Goal: Browse casually: Explore the website without a specific task or goal

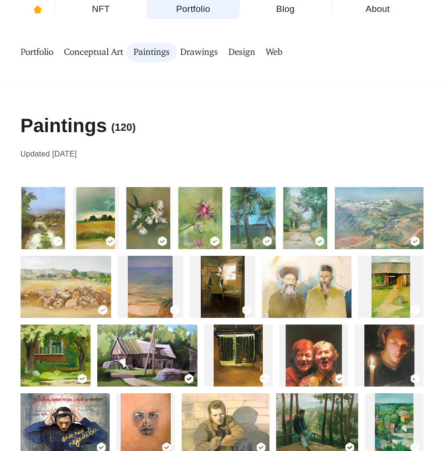
click at [282, 12] on span "Blog" at bounding box center [285, 8] width 81 height 15
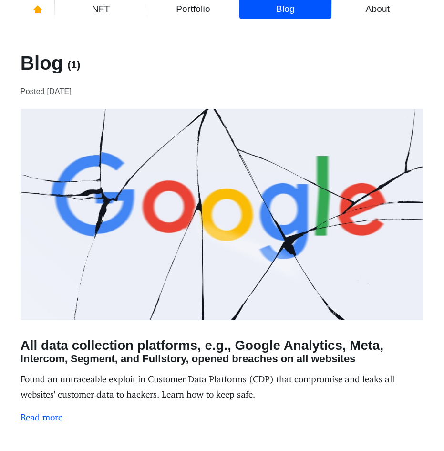
click at [143, 234] on img "All data collection platforms, e.g., Google Analytics, Meta, Intercom, Segment,…" at bounding box center [222, 215] width 403 height 212
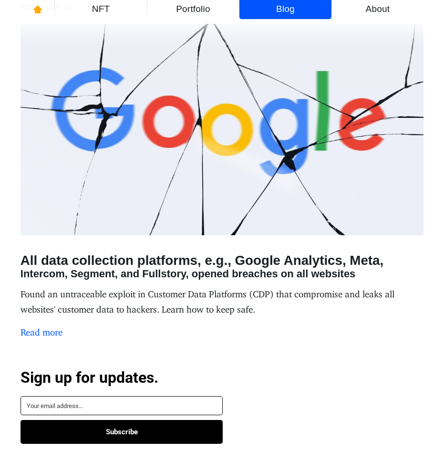
scroll to position [259, 0]
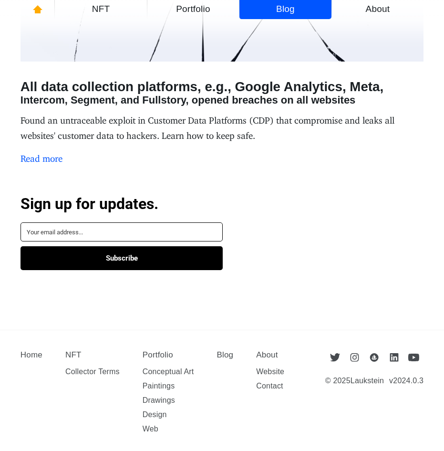
click at [154, 385] on link "Paintings" at bounding box center [159, 386] width 32 height 8
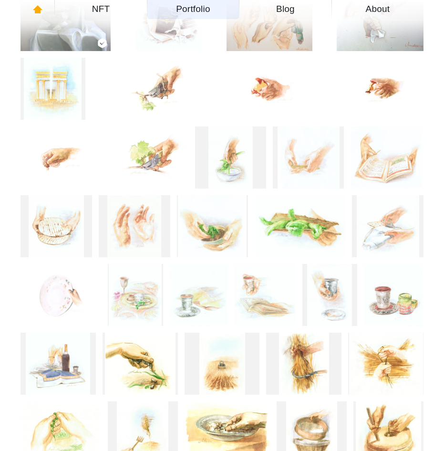
scroll to position [1633, 0]
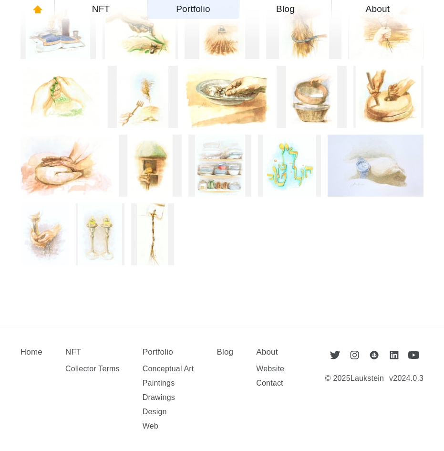
click at [245, 172] on img at bounding box center [220, 166] width 50 height 62
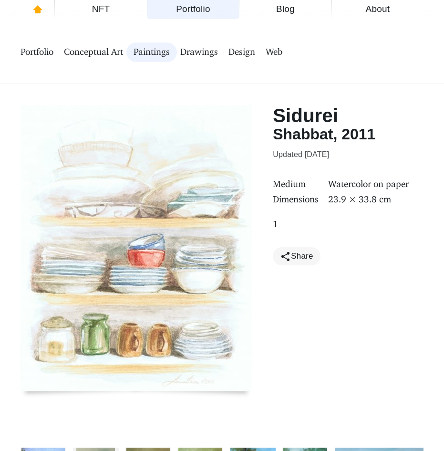
click at [199, 50] on span "Drawings" at bounding box center [199, 52] width 38 height 12
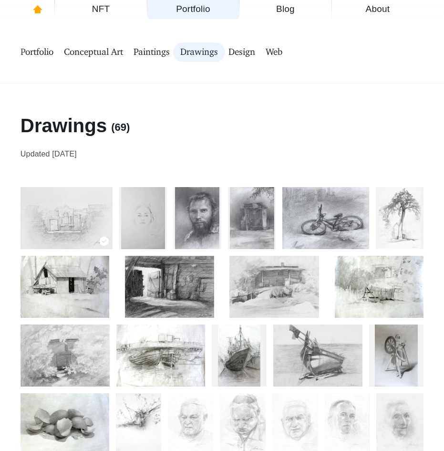
click at [118, 52] on span "Conceptual Art" at bounding box center [93, 52] width 59 height 12
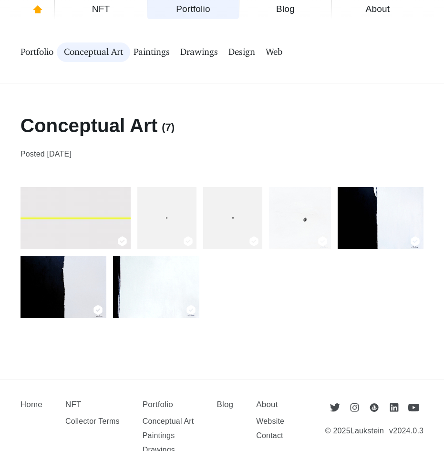
click at [160, 214] on figure "Pixel 24-byte, 2022" at bounding box center [166, 218] width 59 height 62
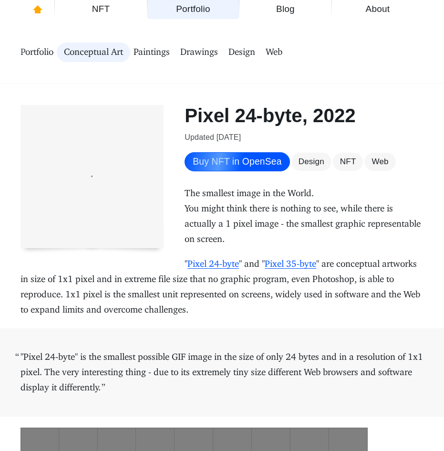
click at [33, 53] on span "Portfolio" at bounding box center [37, 52] width 33 height 12
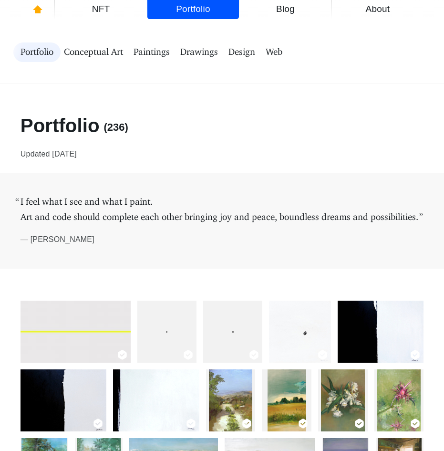
click at [236, 393] on img at bounding box center [230, 400] width 43 height 62
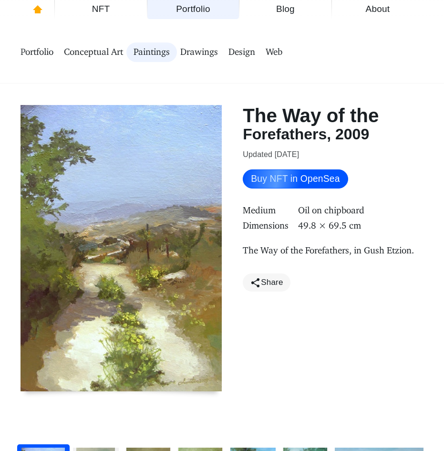
click at [46, 55] on span "Portfolio" at bounding box center [37, 52] width 33 height 12
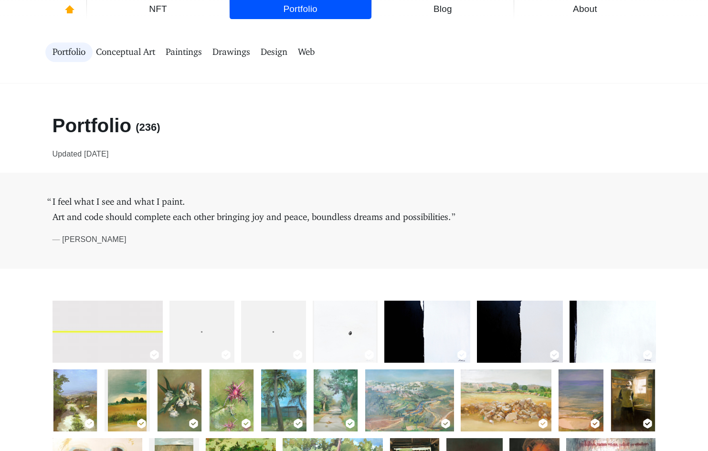
drag, startPoint x: 368, startPoint y: 115, endPoint x: 253, endPoint y: 184, distance: 134.4
click at [256, 174] on blockquote "I feel what I see and what I paint. Art and code should complete each other bri…" at bounding box center [354, 220] width 708 height 95
click at [203, 321] on figure "Pixel 24-byte, 2022" at bounding box center [201, 332] width 65 height 62
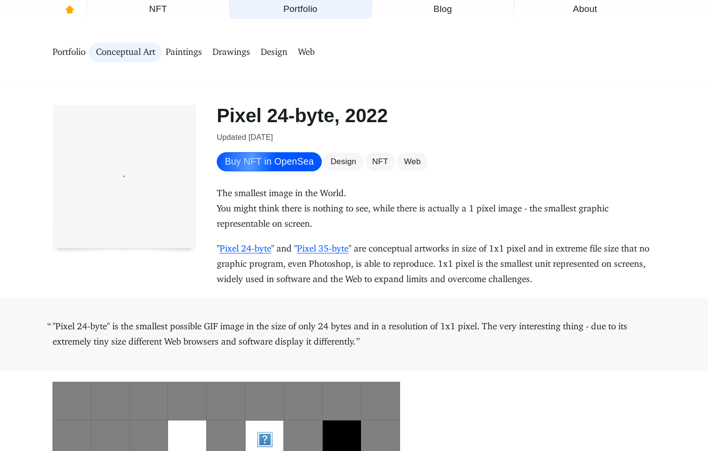
click at [85, 54] on span "Portfolio" at bounding box center [68, 52] width 33 height 12
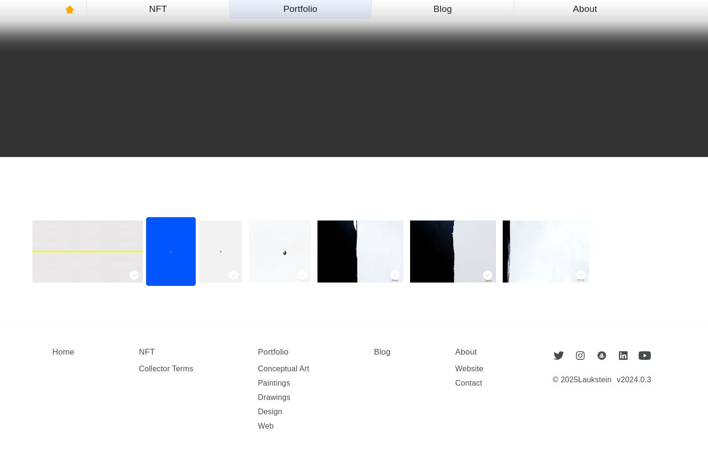
scroll to position [876, 0]
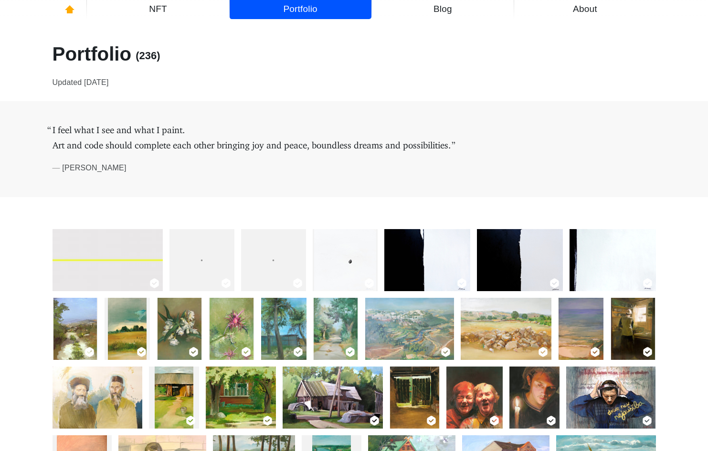
scroll to position [95, 0]
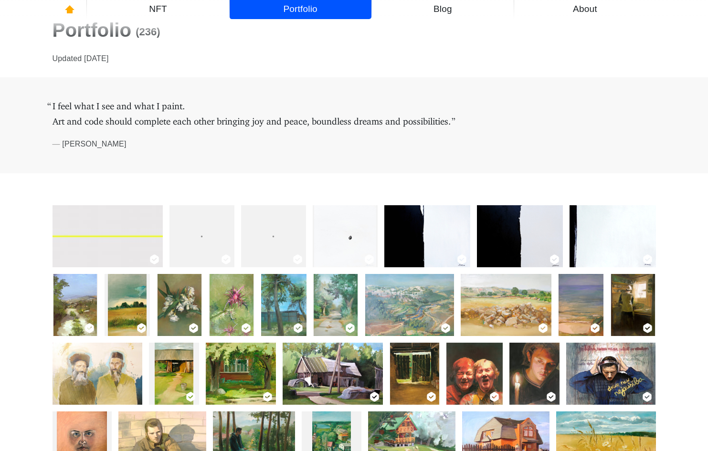
drag, startPoint x: 460, startPoint y: 59, endPoint x: 455, endPoint y: 57, distance: 5.8
